Goal: Navigation & Orientation: Go to known website

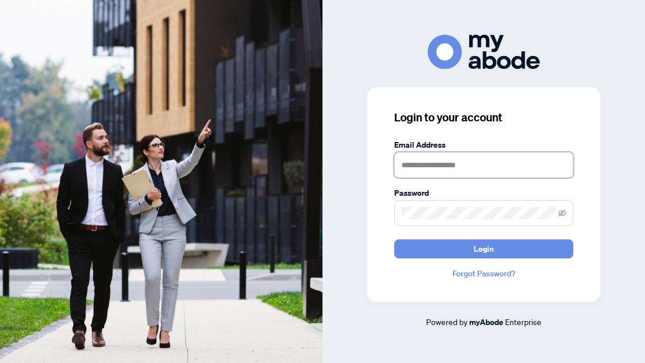
click at [437, 160] on input "text" at bounding box center [483, 165] width 179 height 26
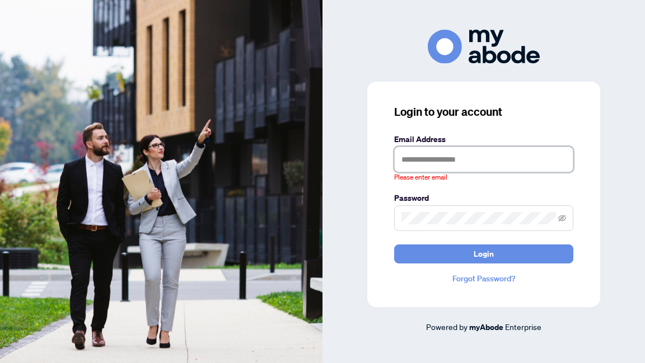
click at [430, 160] on input "text" at bounding box center [483, 160] width 179 height 26
type input "**********"
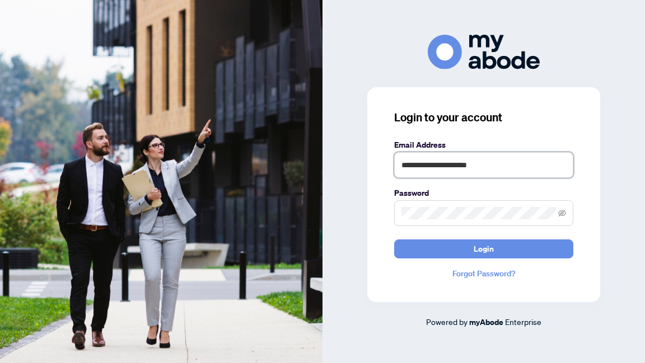
click at [394, 240] on button "Login" at bounding box center [483, 249] width 179 height 19
